Goal: Task Accomplishment & Management: Manage account settings

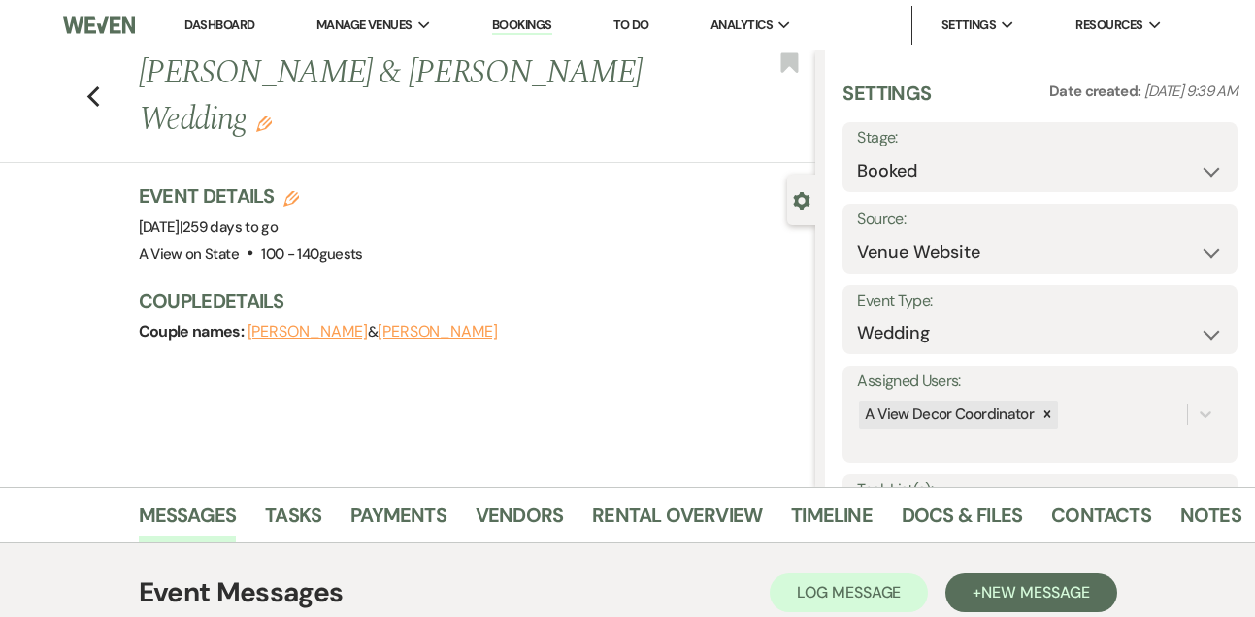
select select "5"
click at [240, 17] on link "Dashboard" at bounding box center [219, 24] width 70 height 16
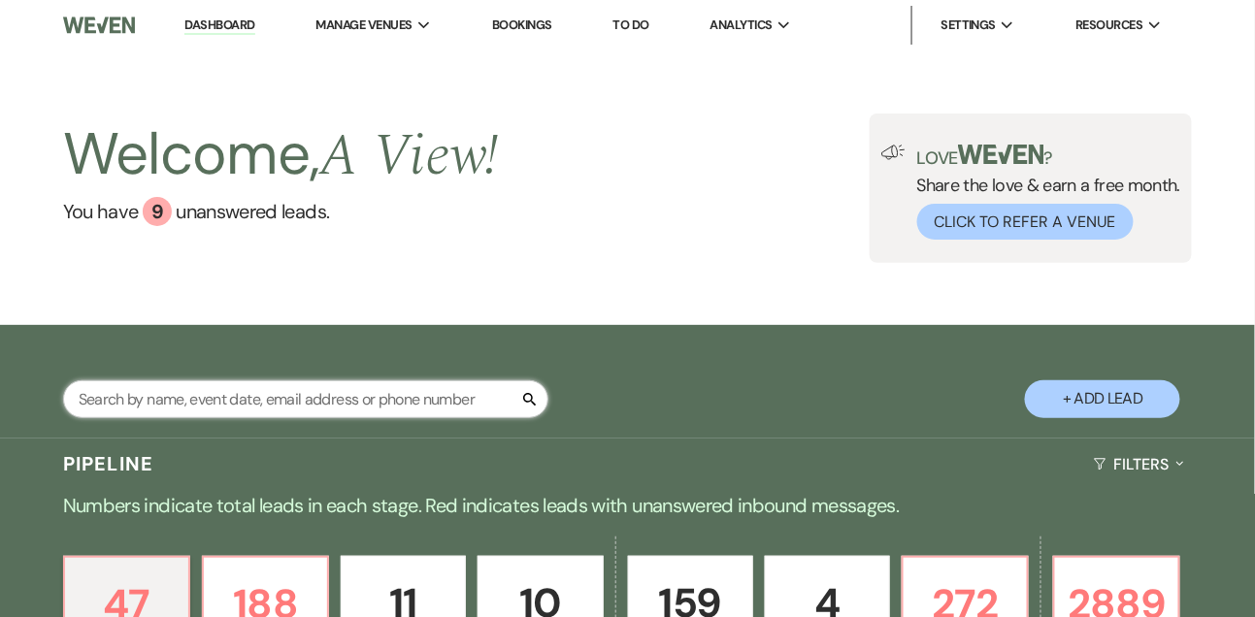
click at [325, 415] on input "text" at bounding box center [305, 399] width 485 height 38
type input "lizzie"
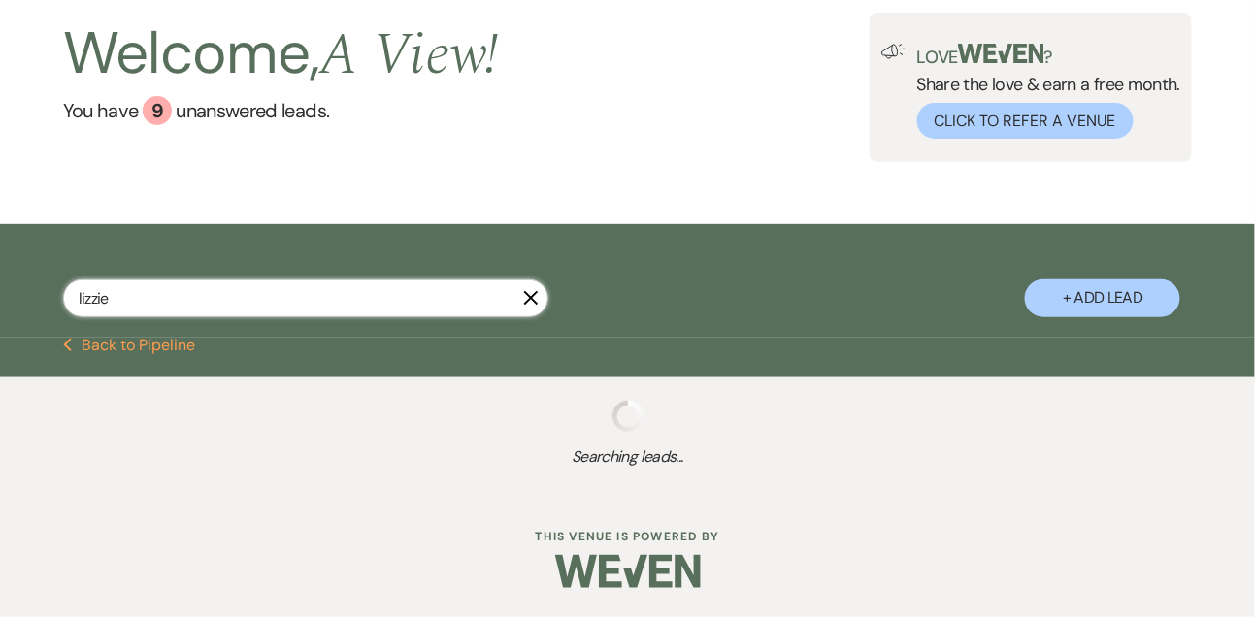
select select "5"
select select "8"
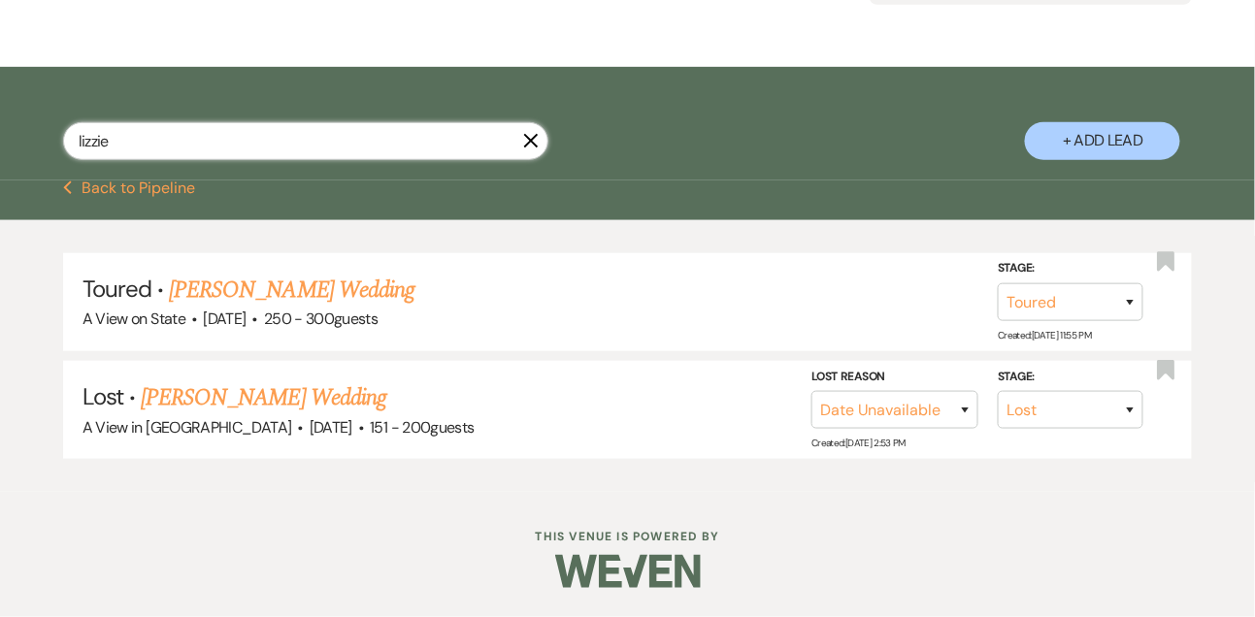
scroll to position [273, 0]
type input "lizzie"
click at [345, 284] on link "[PERSON_NAME] Wedding" at bounding box center [292, 290] width 246 height 35
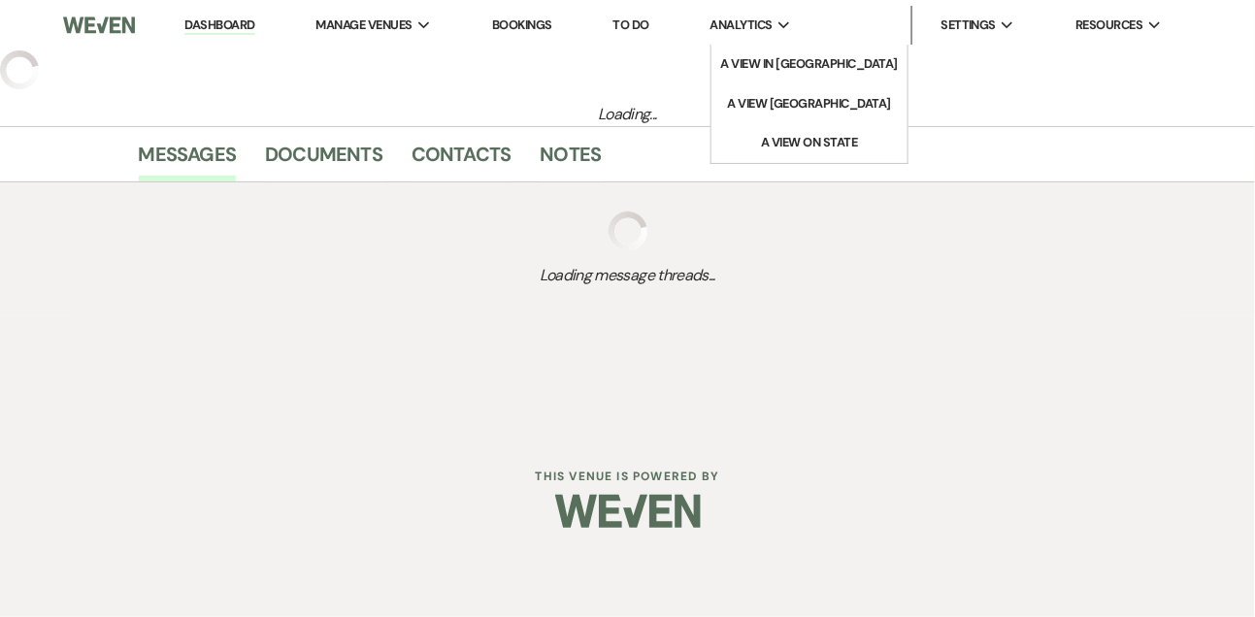
select select "5"
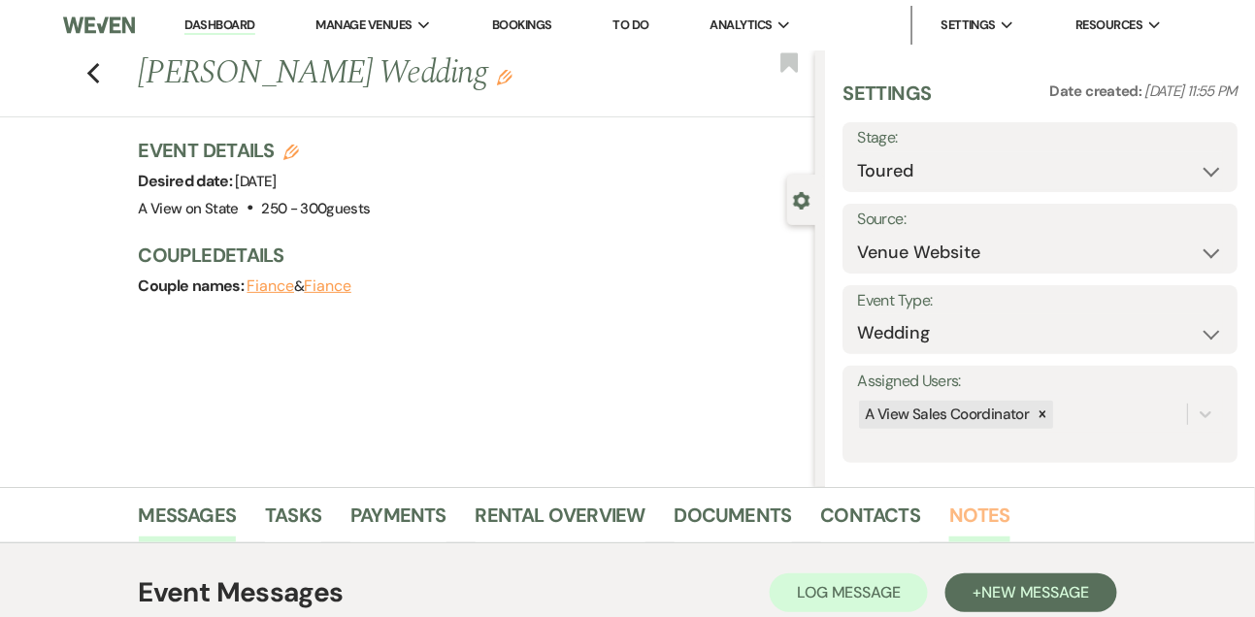
click at [981, 506] on link "Notes" at bounding box center [979, 521] width 61 height 43
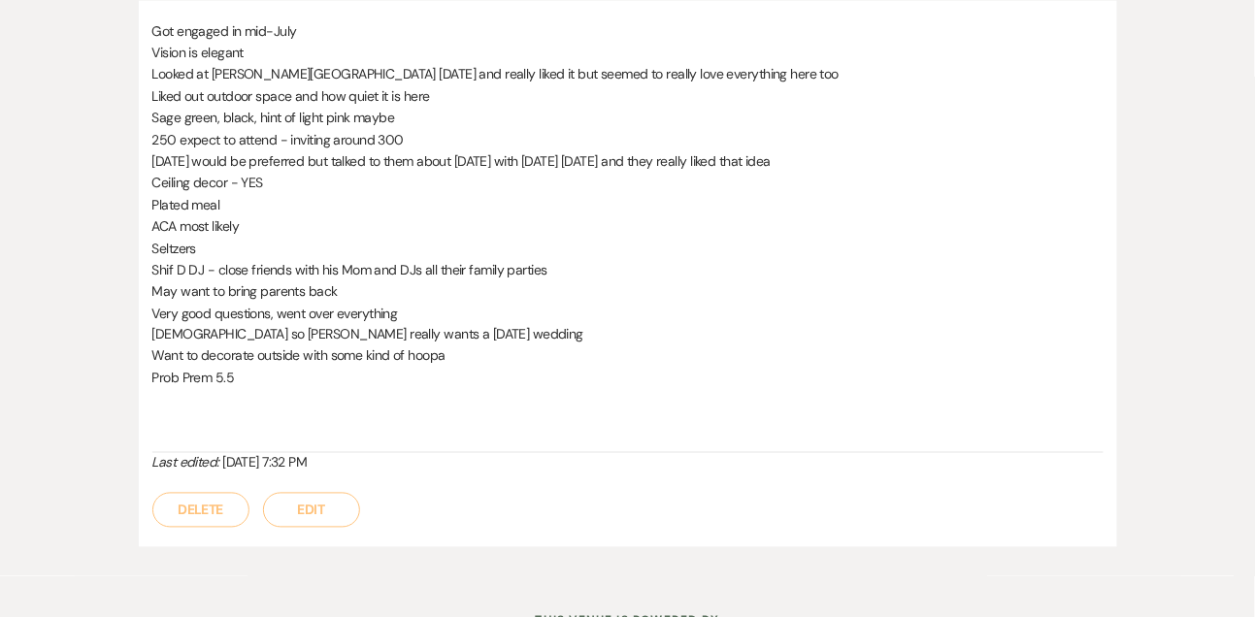
scroll to position [655, 0]
